Goal: Transaction & Acquisition: Download file/media

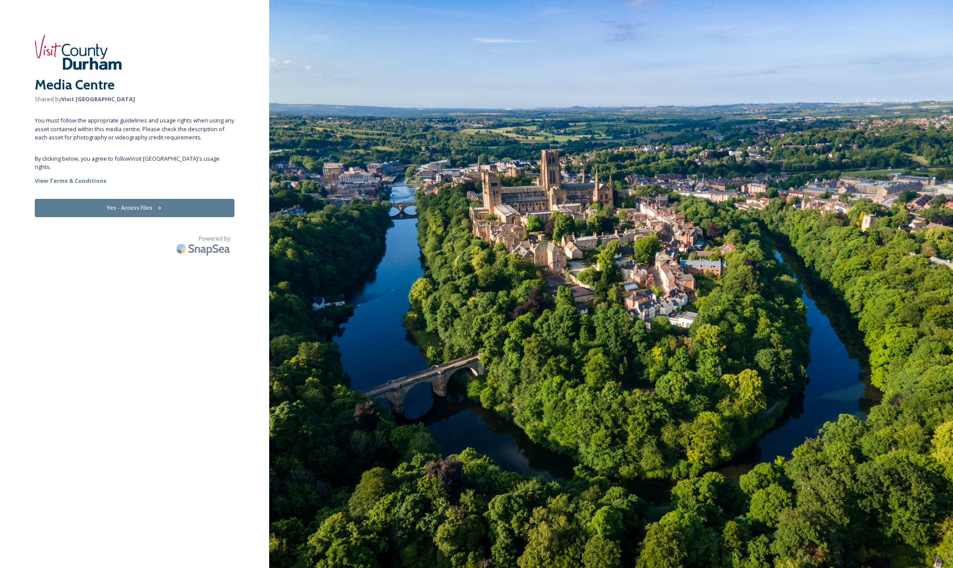
click at [131, 200] on button "Yes - Access Files" at bounding box center [135, 208] width 200 height 18
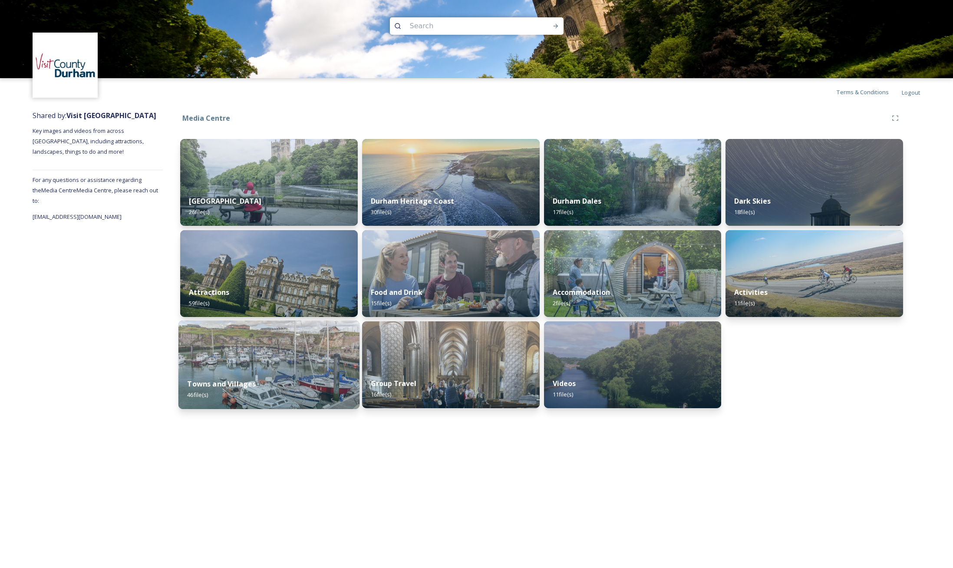
click at [283, 374] on div "Towns and Villages 46 file(s)" at bounding box center [268, 390] width 181 height 40
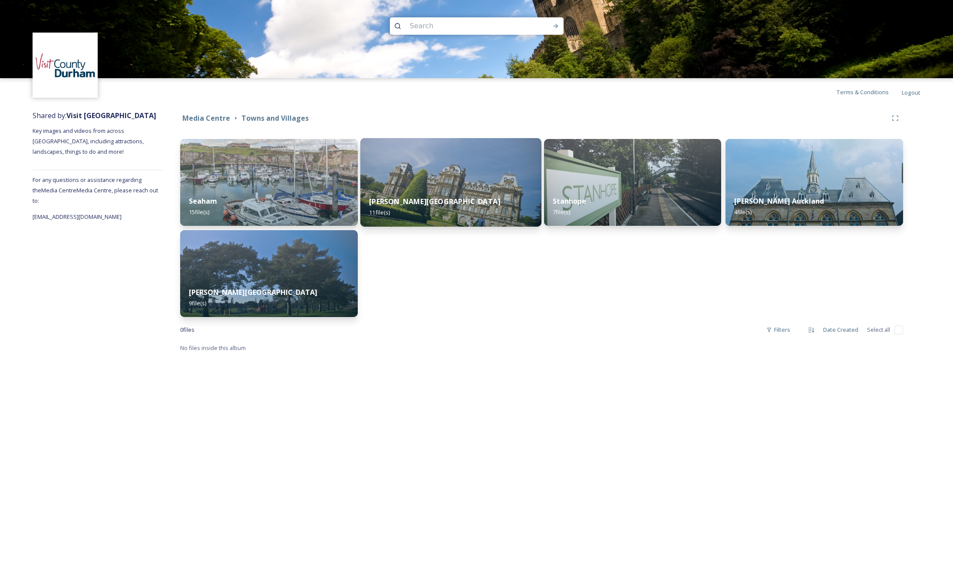
click at [470, 192] on div "[PERSON_NAME] Castle 11 file(s)" at bounding box center [450, 207] width 181 height 40
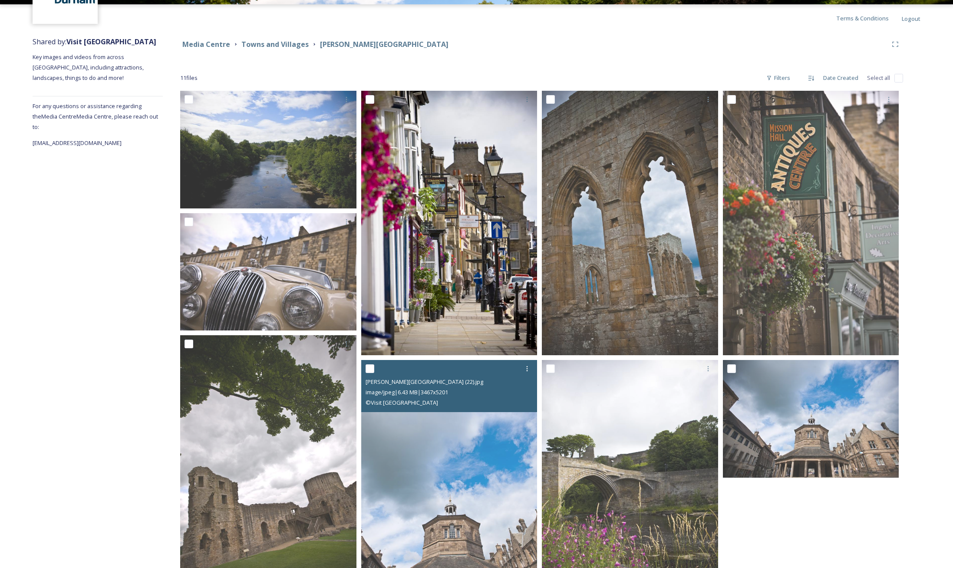
scroll to position [73, 0]
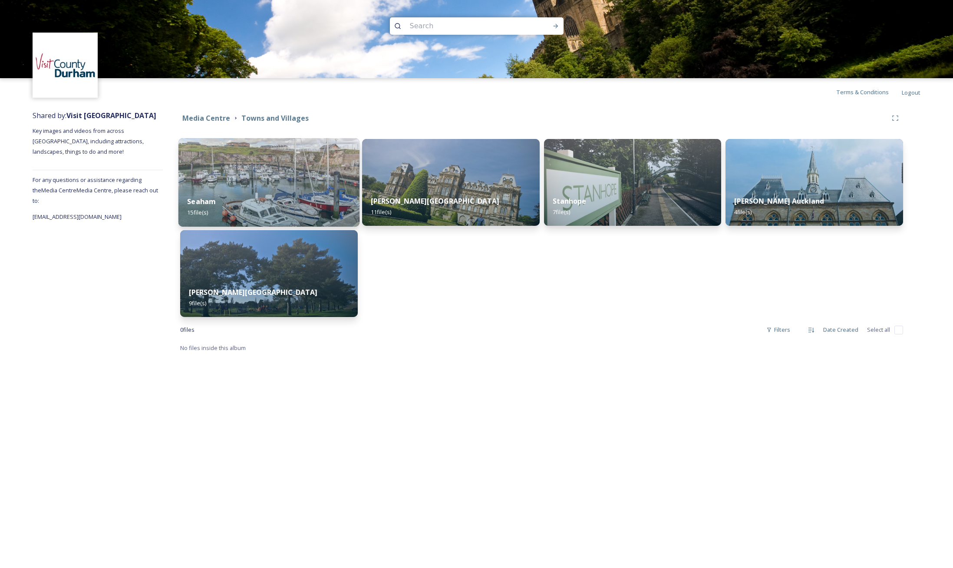
click at [262, 188] on div "Seaham 15 file(s)" at bounding box center [268, 207] width 181 height 40
click at [265, 119] on strong "Towns and Villages" at bounding box center [274, 118] width 67 height 10
click at [211, 116] on strong "Media Centre" at bounding box center [206, 118] width 48 height 10
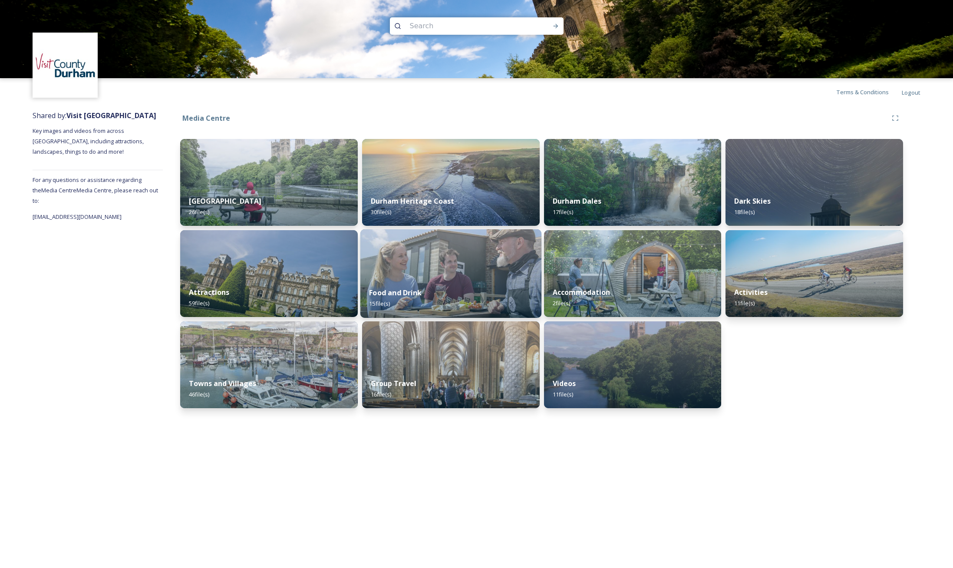
click at [456, 281] on div "Food and Drink 15 file(s)" at bounding box center [450, 298] width 181 height 40
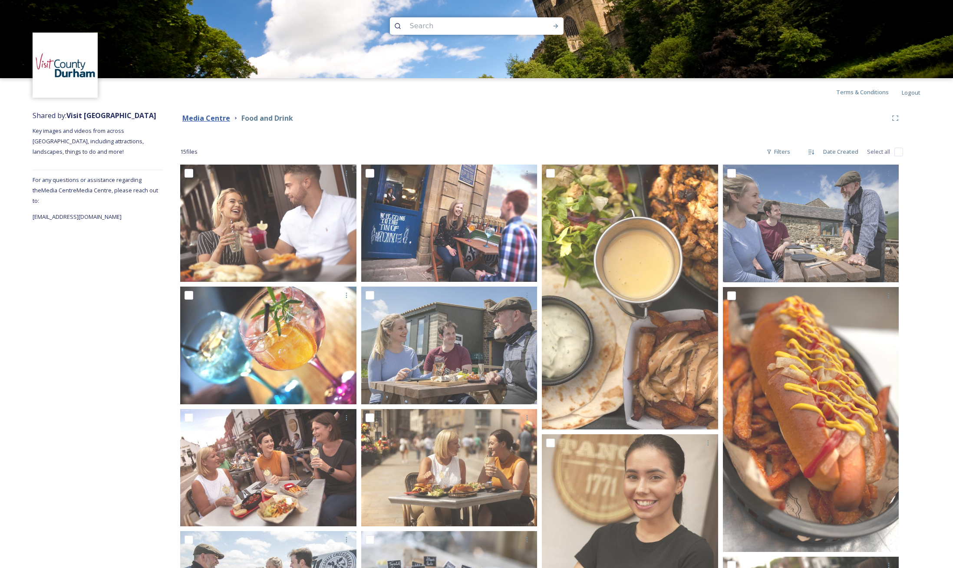
click at [210, 117] on strong "Media Centre" at bounding box center [206, 118] width 48 height 10
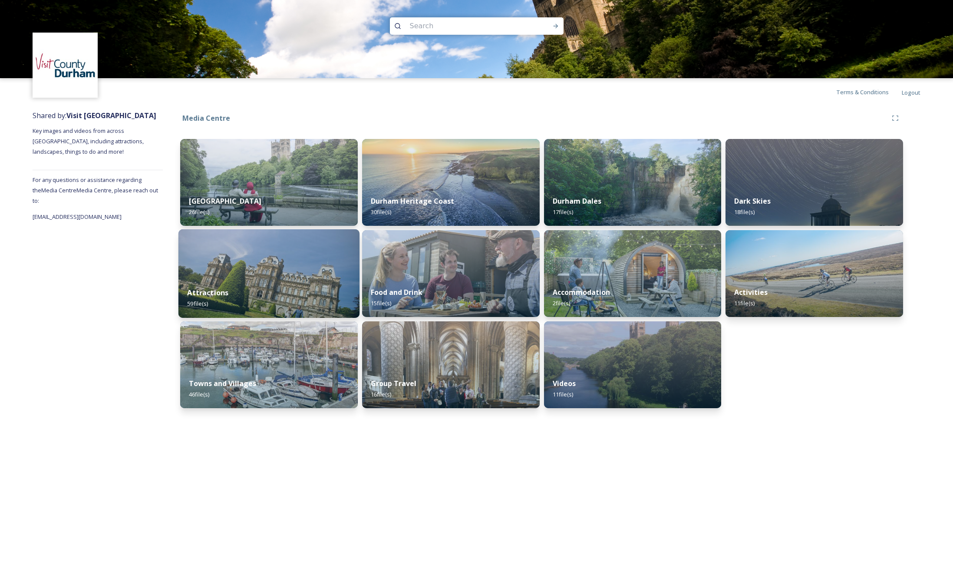
click at [264, 281] on div "Attractions 59 file(s)" at bounding box center [268, 298] width 181 height 40
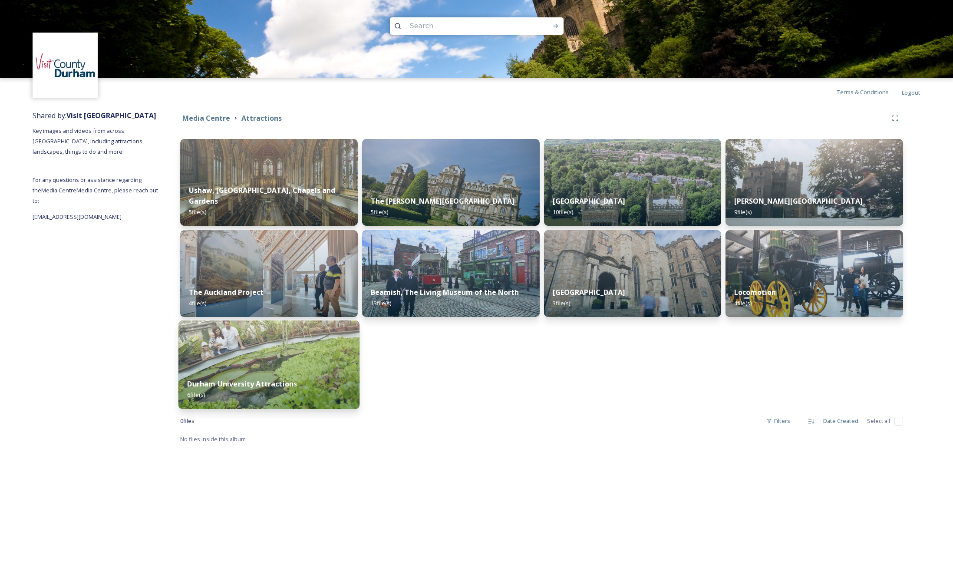
click at [270, 369] on img at bounding box center [268, 364] width 181 height 89
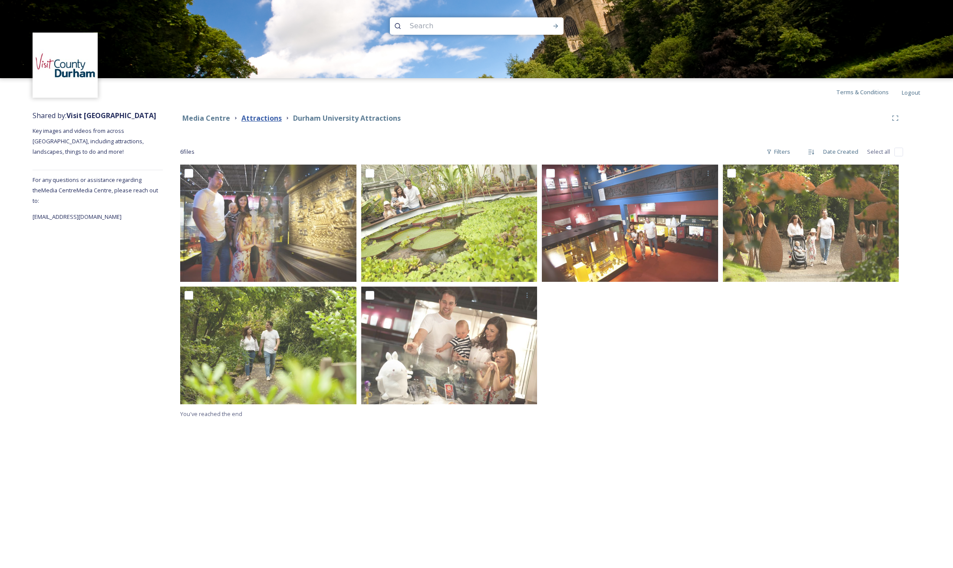
click at [262, 119] on strong "Attractions" at bounding box center [261, 118] width 40 height 10
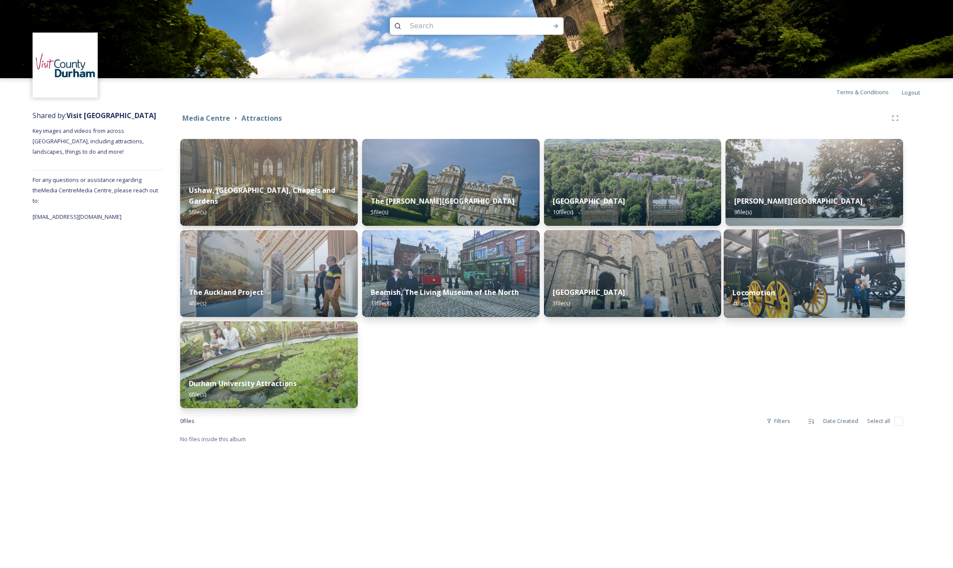
click at [824, 277] on img at bounding box center [814, 273] width 181 height 89
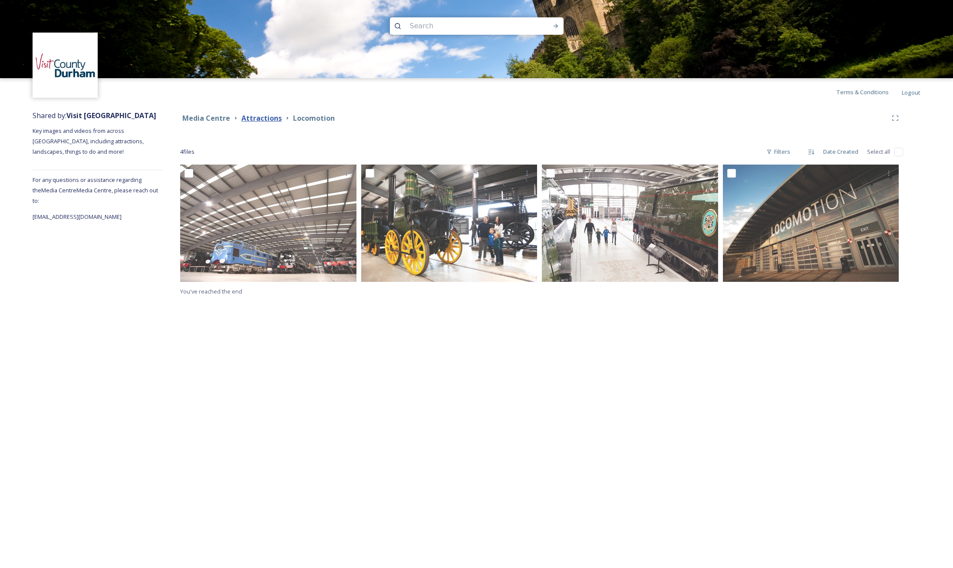
click at [261, 117] on strong "Attractions" at bounding box center [261, 118] width 40 height 10
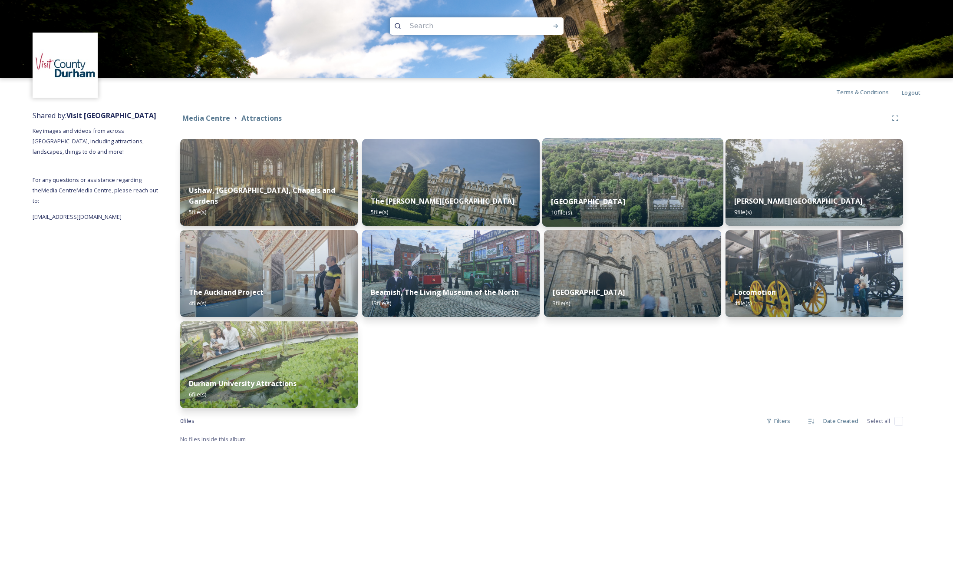
click at [616, 192] on div "Durham Cathedral 10 file(s)" at bounding box center [632, 207] width 181 height 40
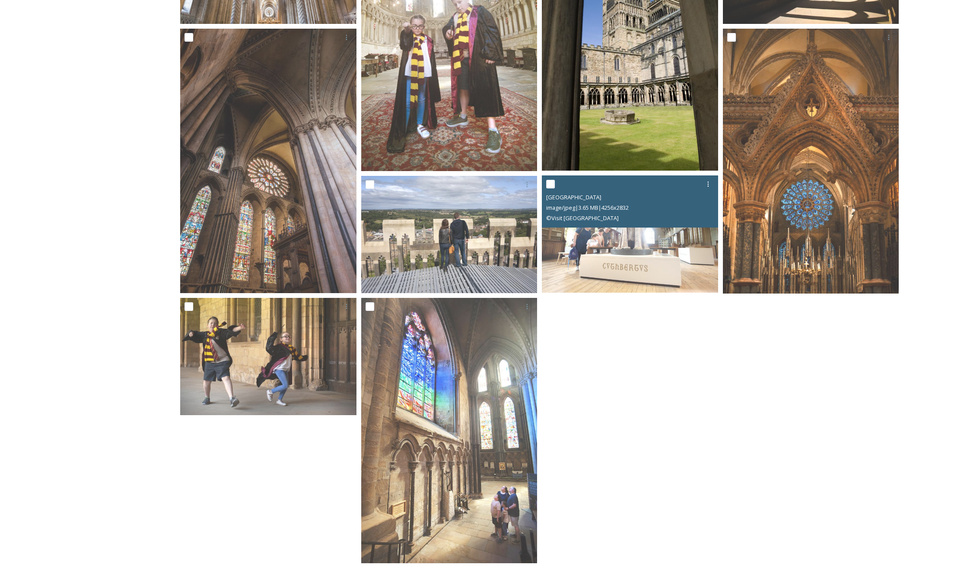
scroll to position [272, 0]
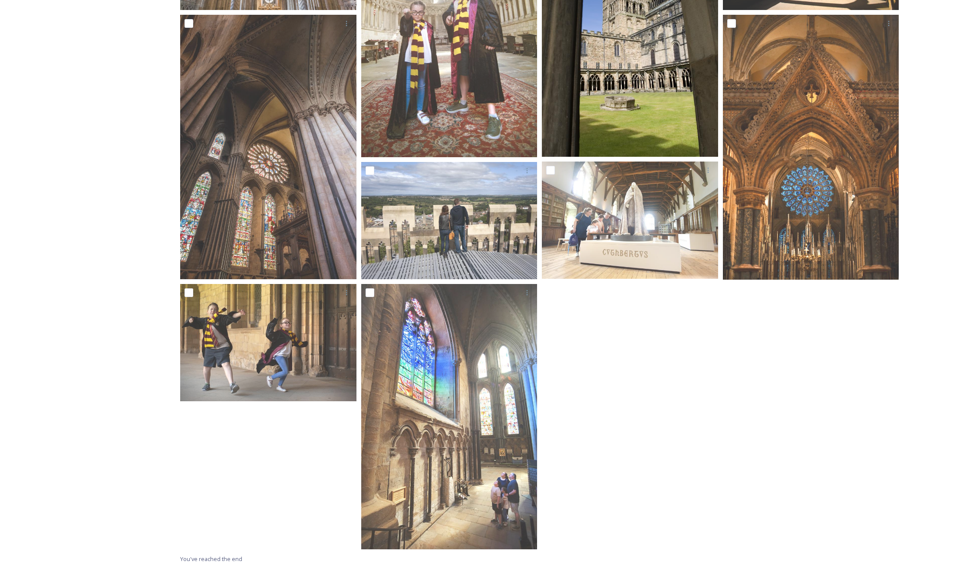
click at [618, 64] on img at bounding box center [630, 24] width 176 height 264
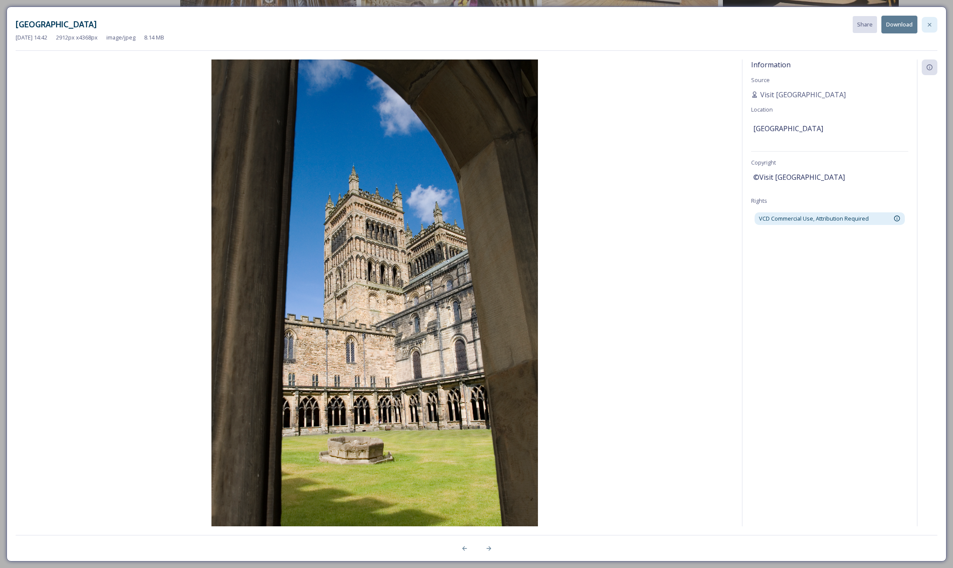
click at [928, 24] on icon at bounding box center [929, 24] width 7 height 7
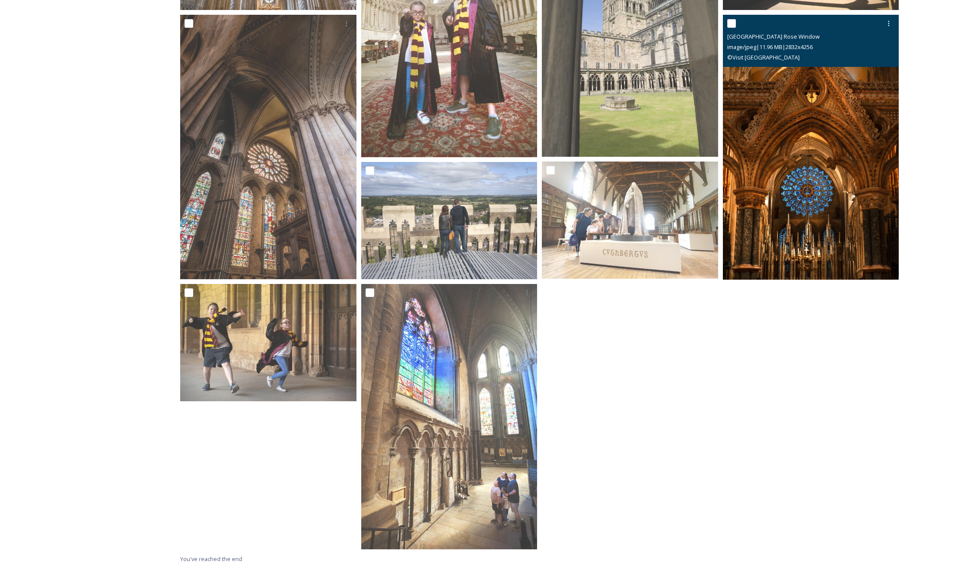
click at [814, 190] on img at bounding box center [811, 147] width 176 height 265
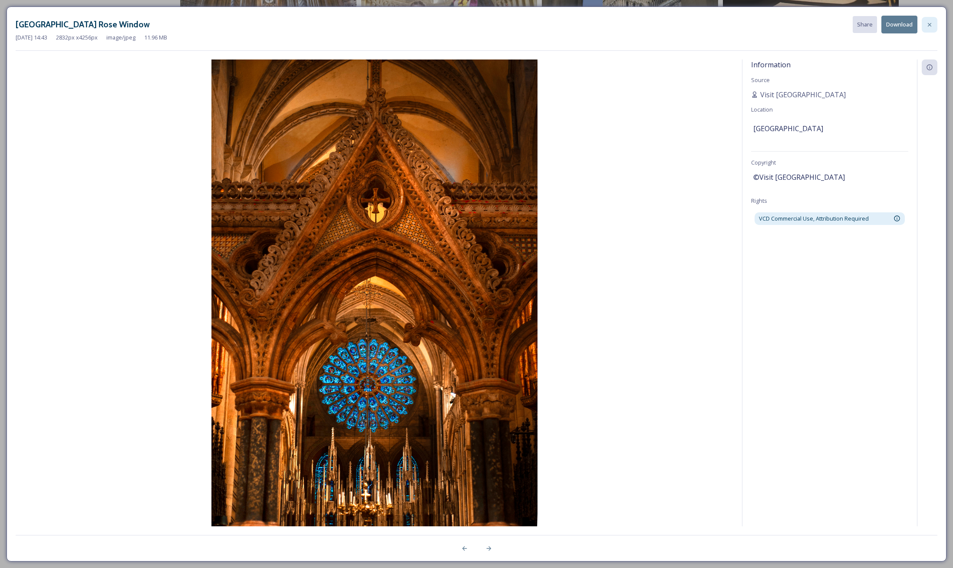
click at [932, 22] on icon at bounding box center [929, 24] width 7 height 7
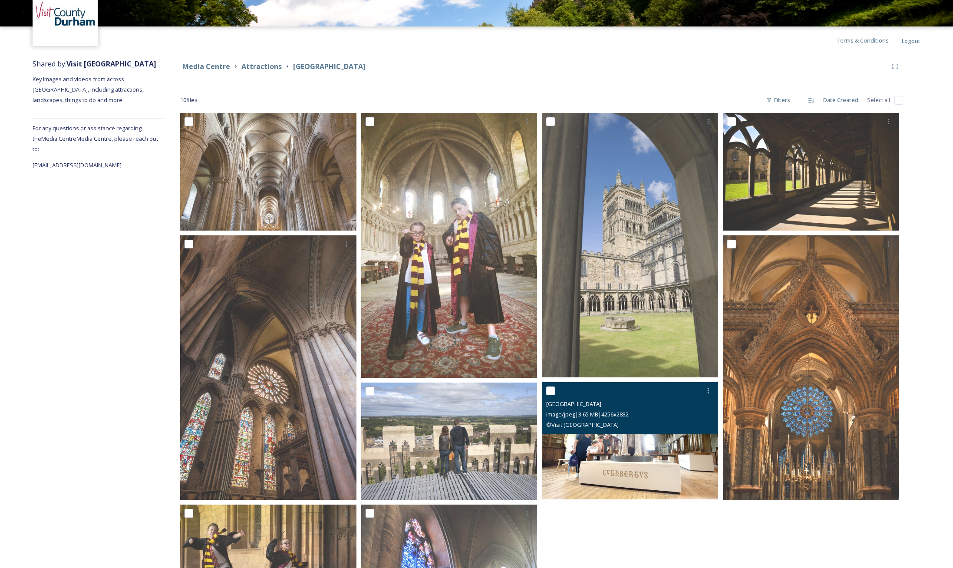
scroll to position [50, 0]
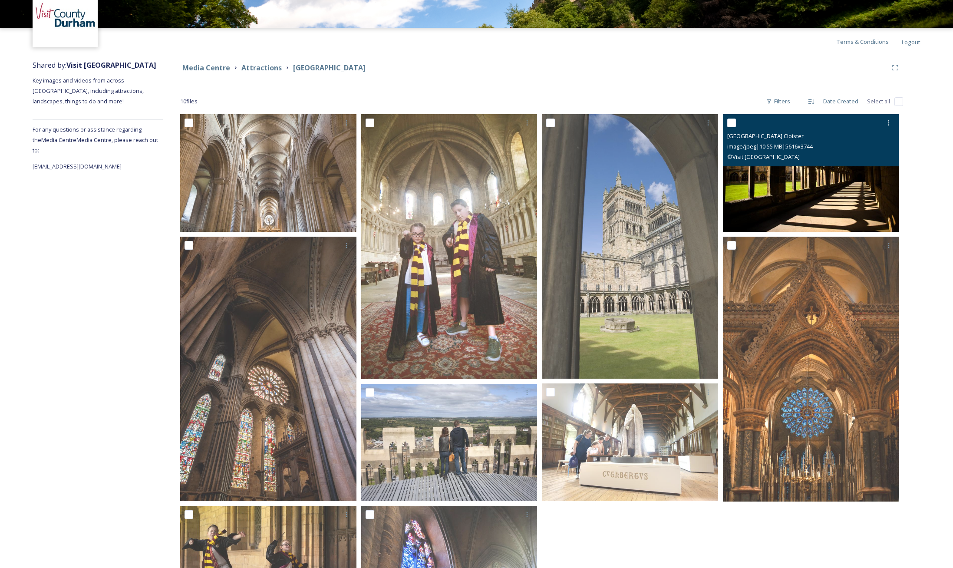
click at [814, 189] on img at bounding box center [811, 173] width 176 height 118
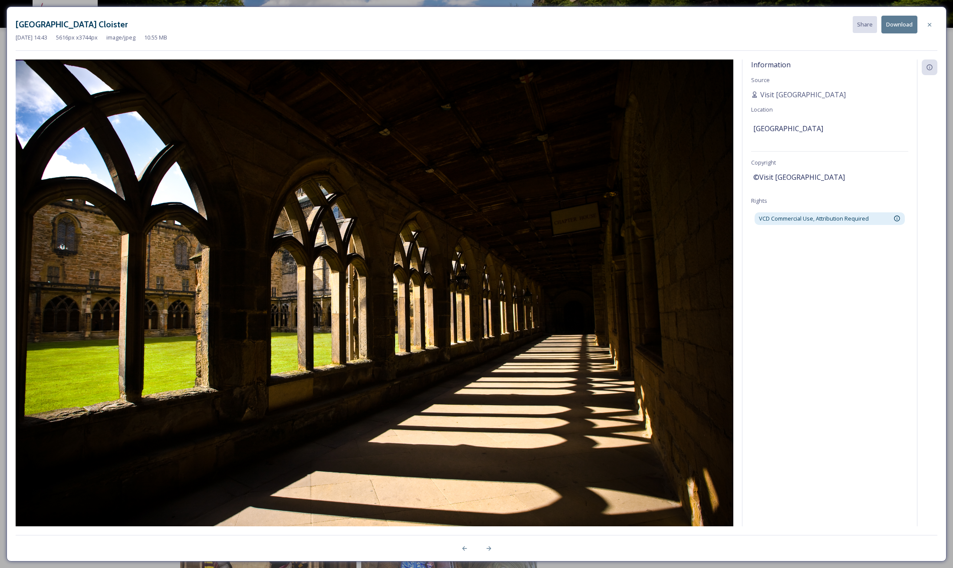
click at [898, 25] on button "Download" at bounding box center [900, 25] width 36 height 18
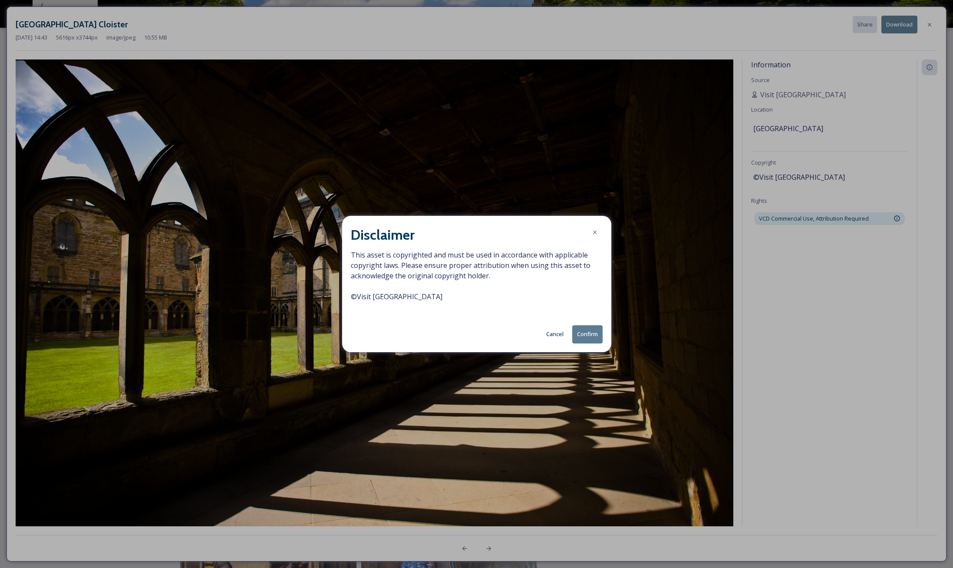
click at [583, 335] on button "Confirm" at bounding box center [587, 334] width 30 height 18
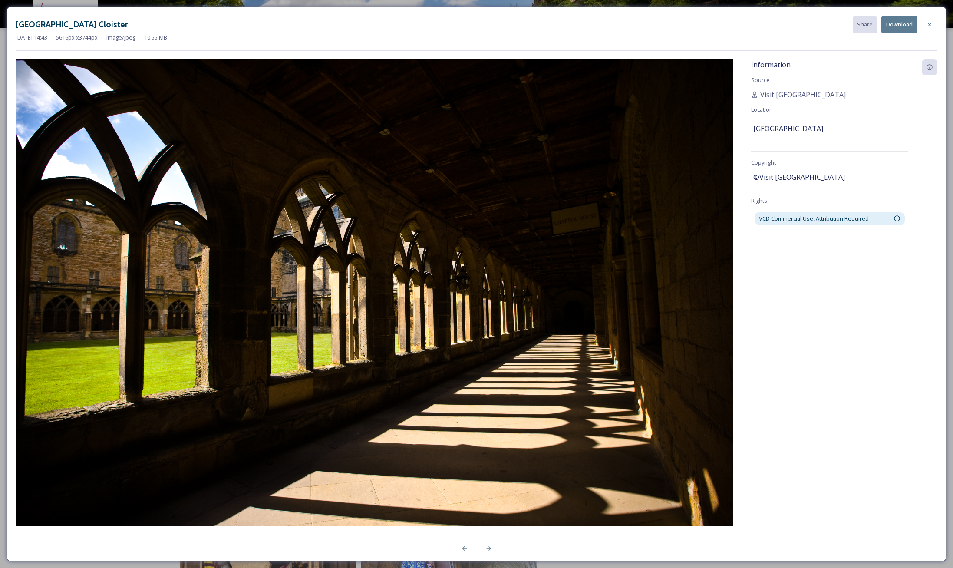
drag, startPoint x: 726, startPoint y: 22, endPoint x: 773, endPoint y: 23, distance: 47.3
click at [726, 22] on div "[GEOGRAPHIC_DATA] Cloister Share Download" at bounding box center [477, 25] width 922 height 18
click at [931, 23] on icon at bounding box center [929, 24] width 3 height 3
